Goal: Information Seeking & Learning: Learn about a topic

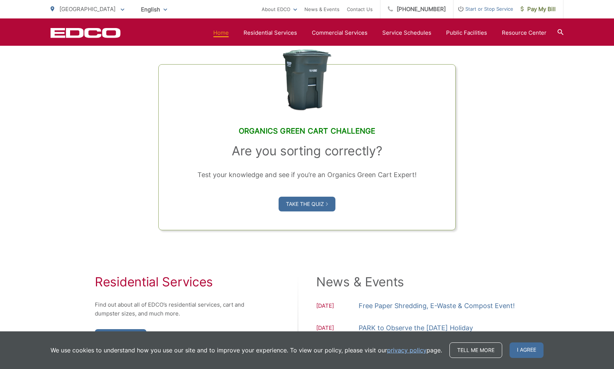
scroll to position [529, 0]
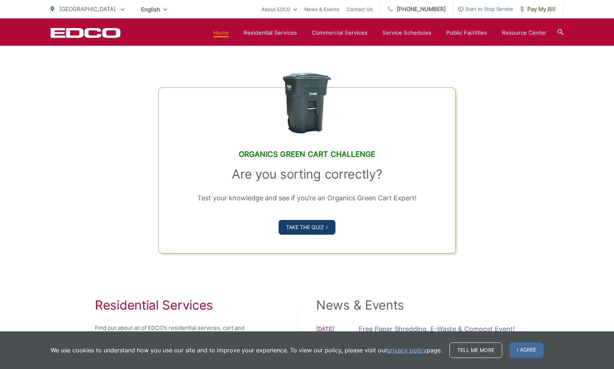
click at [312, 235] on link "Take the Quiz" at bounding box center [307, 227] width 57 height 15
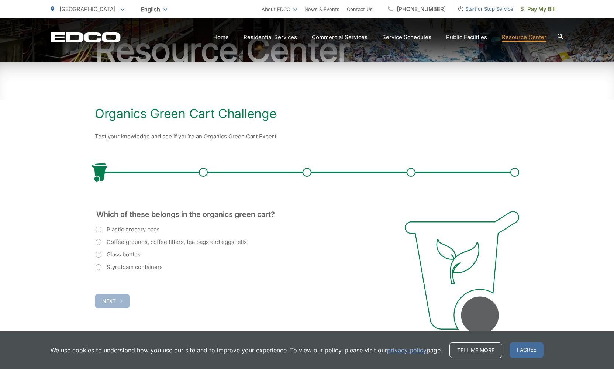
scroll to position [105, 0]
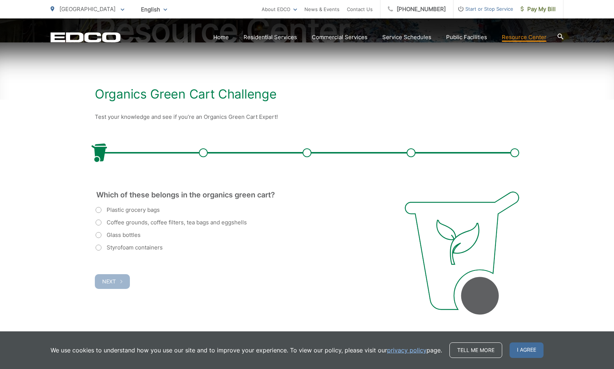
click at [102, 223] on label "Coffee grounds, coffee filters, tea bags and eggshells" at bounding box center [171, 222] width 151 height 9
radio input "true"
click at [113, 281] on span "Next" at bounding box center [109, 281] width 14 height 6
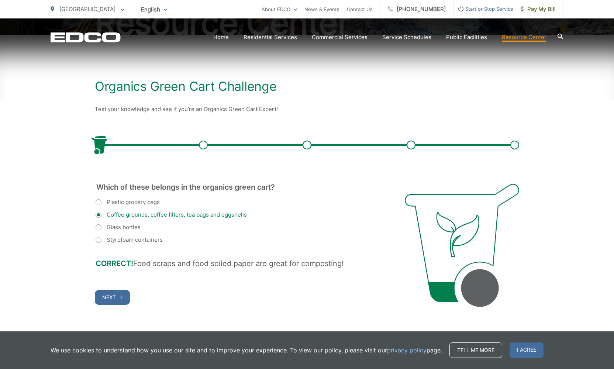
scroll to position [136, 0]
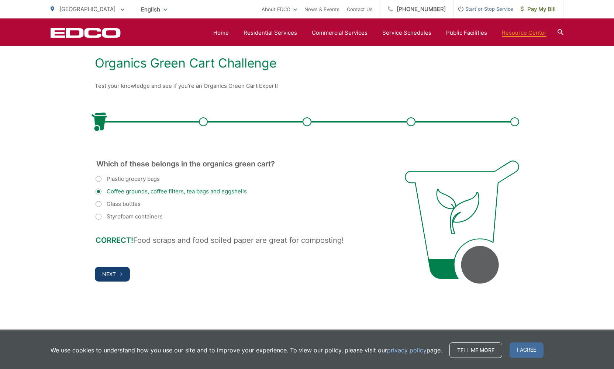
click at [104, 274] on span "Next" at bounding box center [109, 274] width 14 height 6
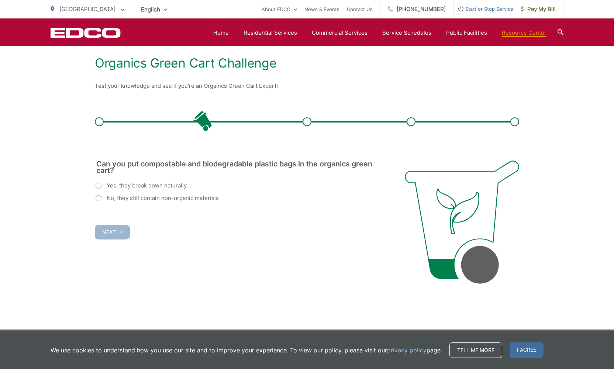
scroll to position [0, 0]
click at [100, 199] on label "No, they still contain non-organic materials" at bounding box center [157, 198] width 123 height 9
radio input "true"
click at [117, 233] on button "Next" at bounding box center [112, 232] width 35 height 15
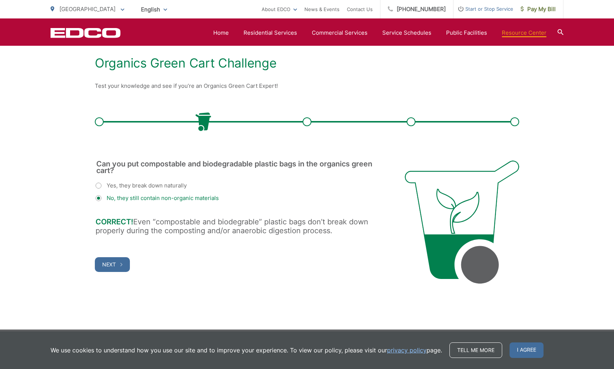
scroll to position [143, 0]
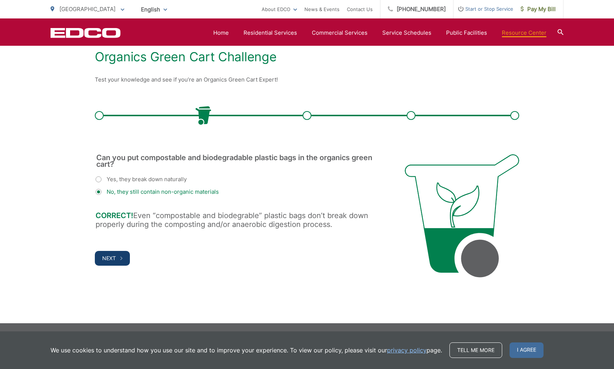
click at [114, 260] on span "Next" at bounding box center [109, 258] width 14 height 6
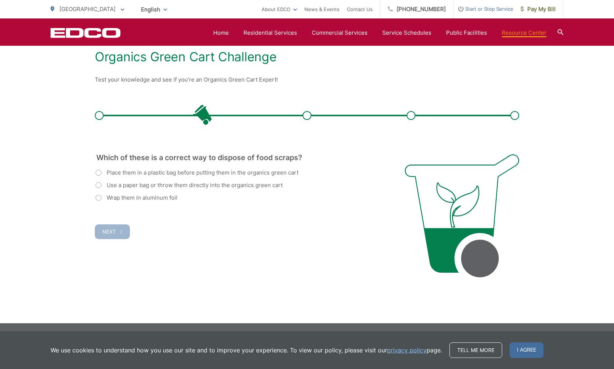
scroll to position [0, 0]
click at [100, 183] on label "Use a paper bag or throw them directly into the organics green cart" at bounding box center [189, 185] width 187 height 9
radio input "true"
click at [114, 231] on span "Next" at bounding box center [109, 232] width 14 height 6
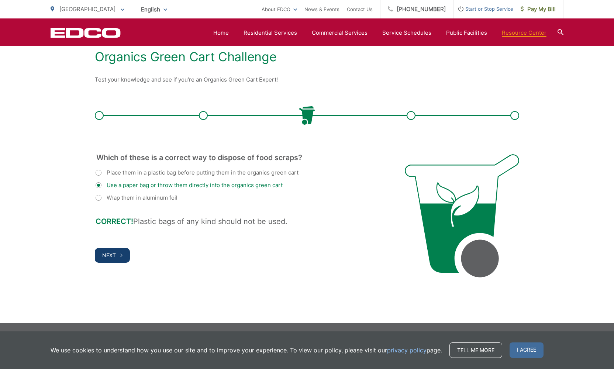
click at [120, 255] on button "Next" at bounding box center [112, 255] width 35 height 15
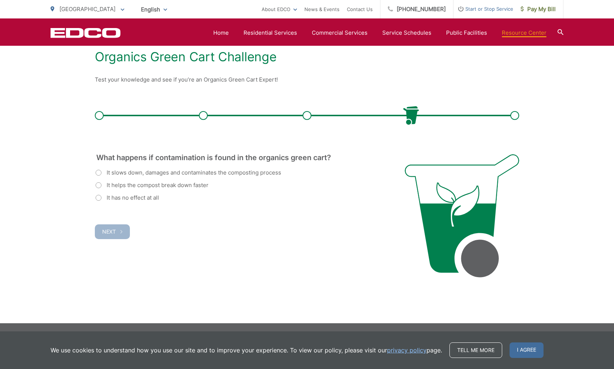
click at [102, 173] on label "It slows down, damages and contaminates the composting process" at bounding box center [189, 172] width 186 height 9
radio input "true"
click at [107, 228] on button "Next" at bounding box center [112, 231] width 35 height 15
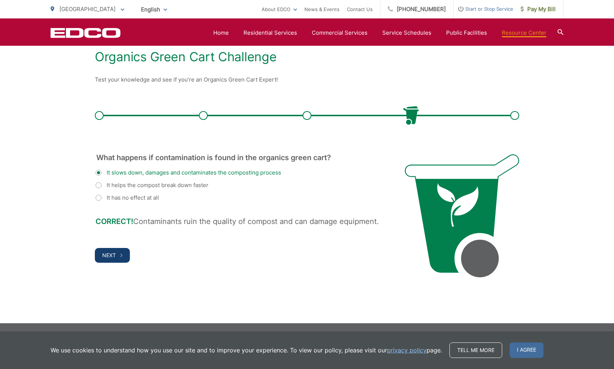
click at [111, 255] on span "Next" at bounding box center [109, 255] width 14 height 6
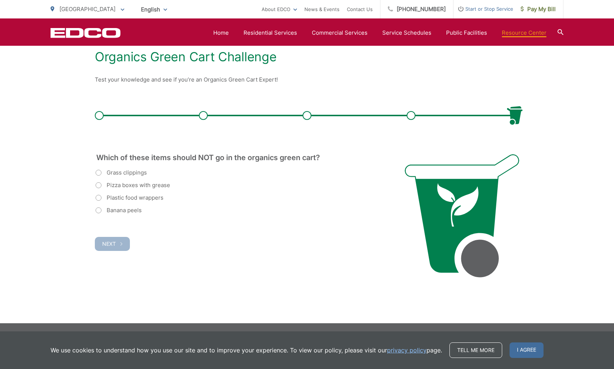
click at [101, 183] on label "Pizza boxes with grease" at bounding box center [133, 185] width 75 height 9
radio input "true"
click at [100, 196] on label "Plastic food wrappers" at bounding box center [130, 197] width 68 height 9
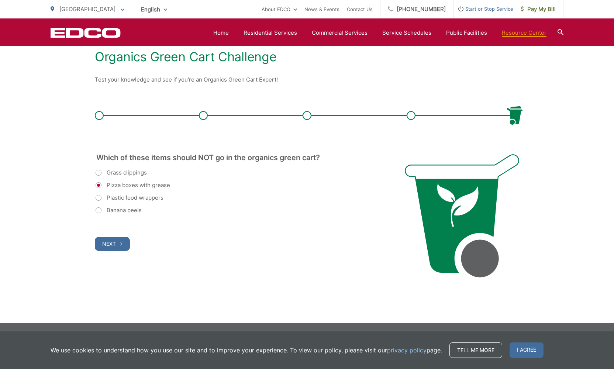
radio input "true"
click at [110, 244] on span "Next" at bounding box center [109, 244] width 14 height 6
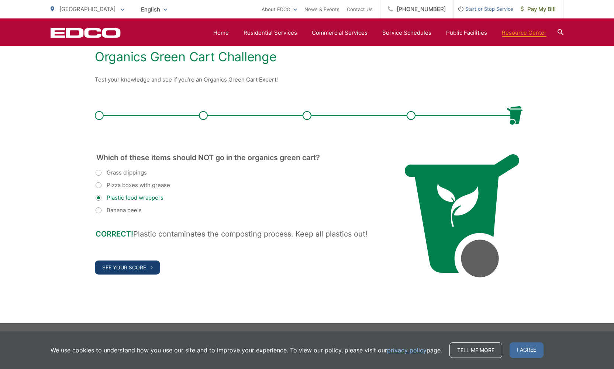
click at [131, 265] on span "See Your Score" at bounding box center [124, 267] width 44 height 6
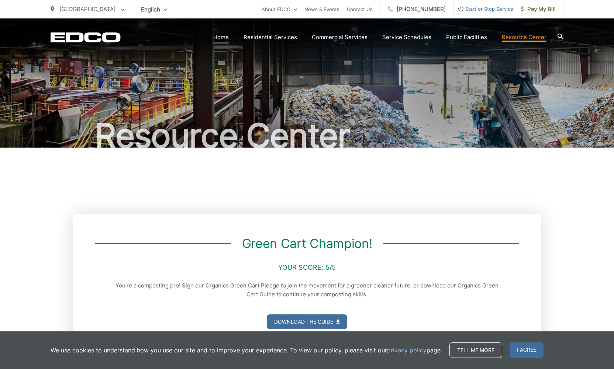
click at [229, 37] on link "Home" at bounding box center [221, 37] width 16 height 9
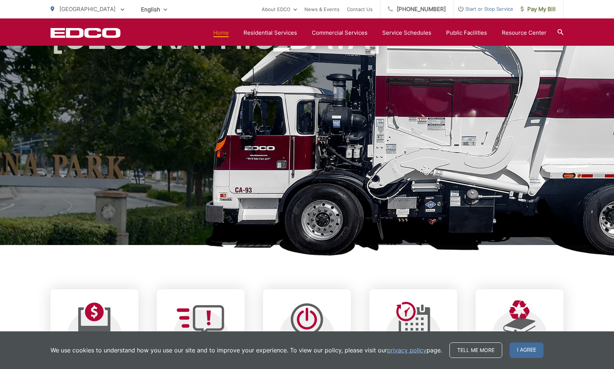
scroll to position [195, 0]
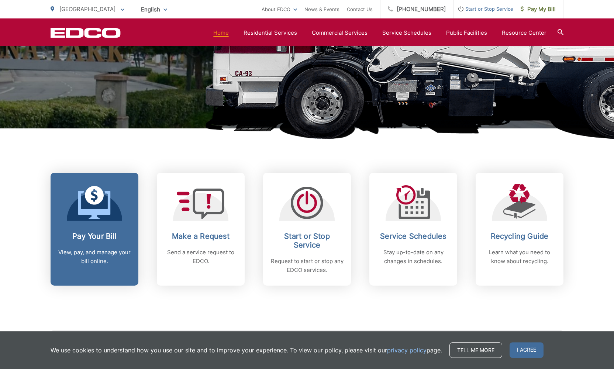
click at [104, 237] on h2 "Pay Your Bill" at bounding box center [94, 236] width 73 height 9
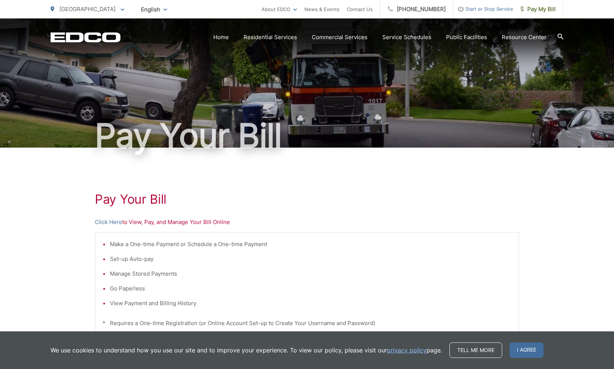
scroll to position [135, 0]
